Goal: Information Seeking & Learning: Learn about a topic

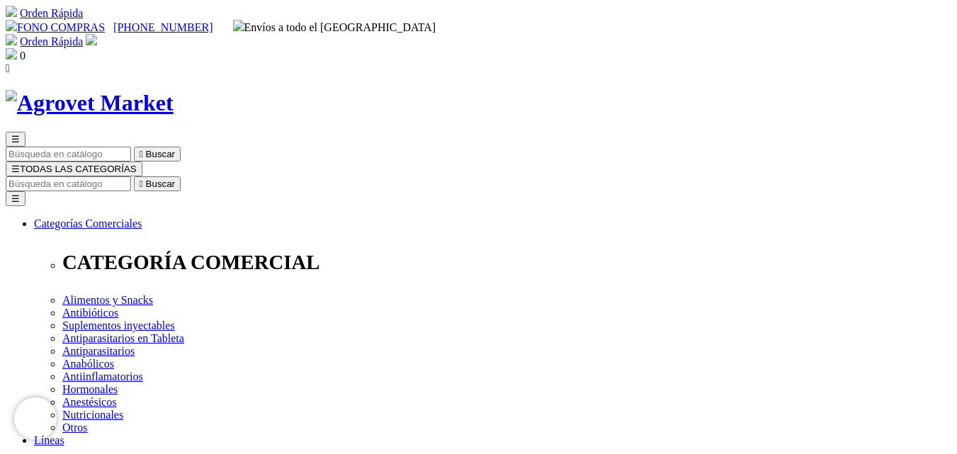
click at [131, 176] on input "Buscar" at bounding box center [68, 183] width 125 height 15
type input "c"
type input "a"
type input "coloi"
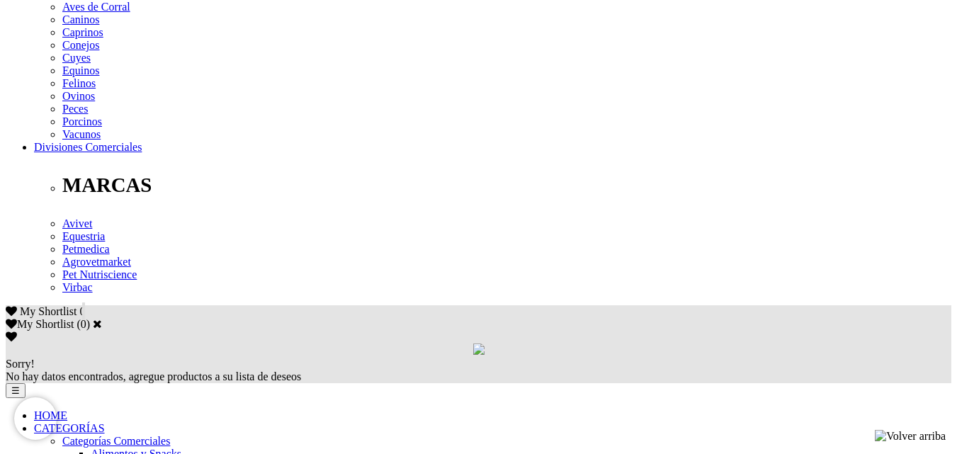
scroll to position [640, 0]
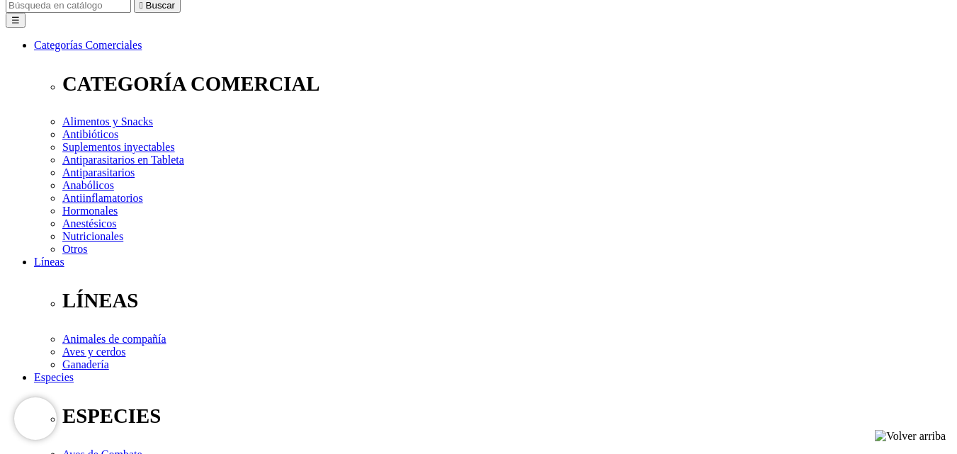
scroll to position [0, 0]
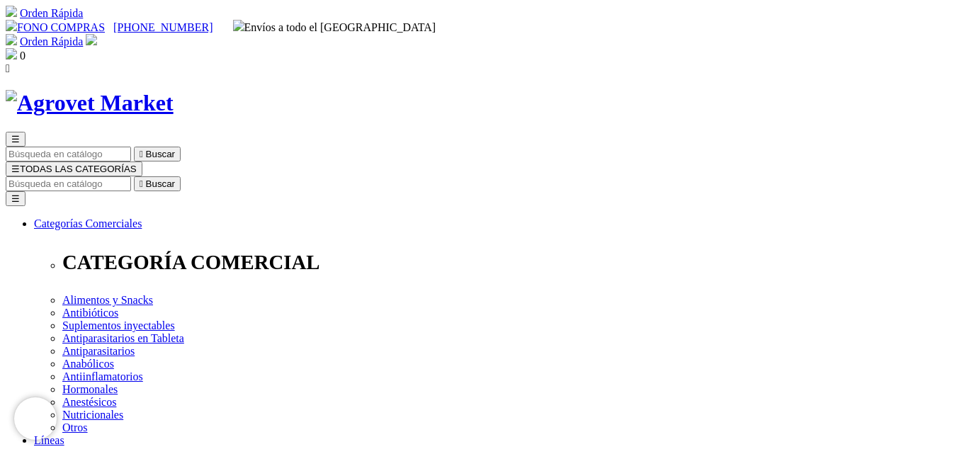
click at [131, 176] on input "Buscar" at bounding box center [68, 183] width 125 height 15
type input "coloi"
click at [131, 176] on input "Buscar" at bounding box center [68, 183] width 125 height 15
type input "coloid"
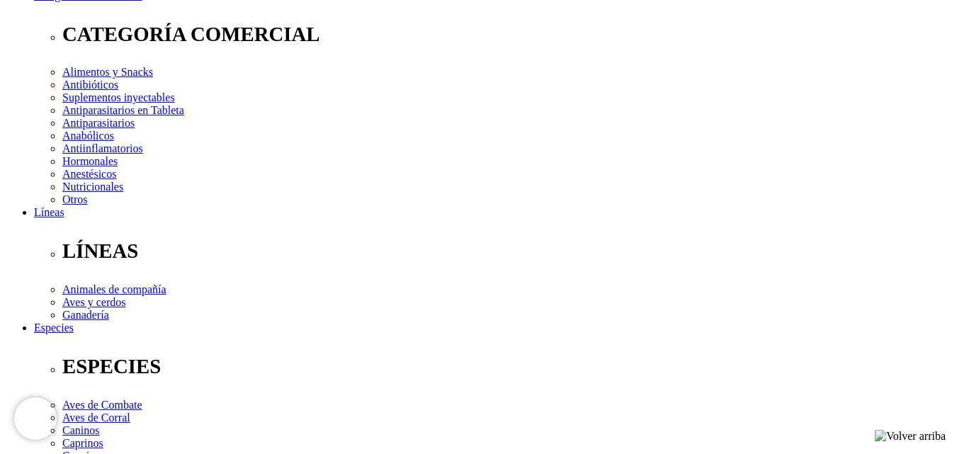
scroll to position [229, 0]
